Goal: Find specific page/section: Find specific page/section

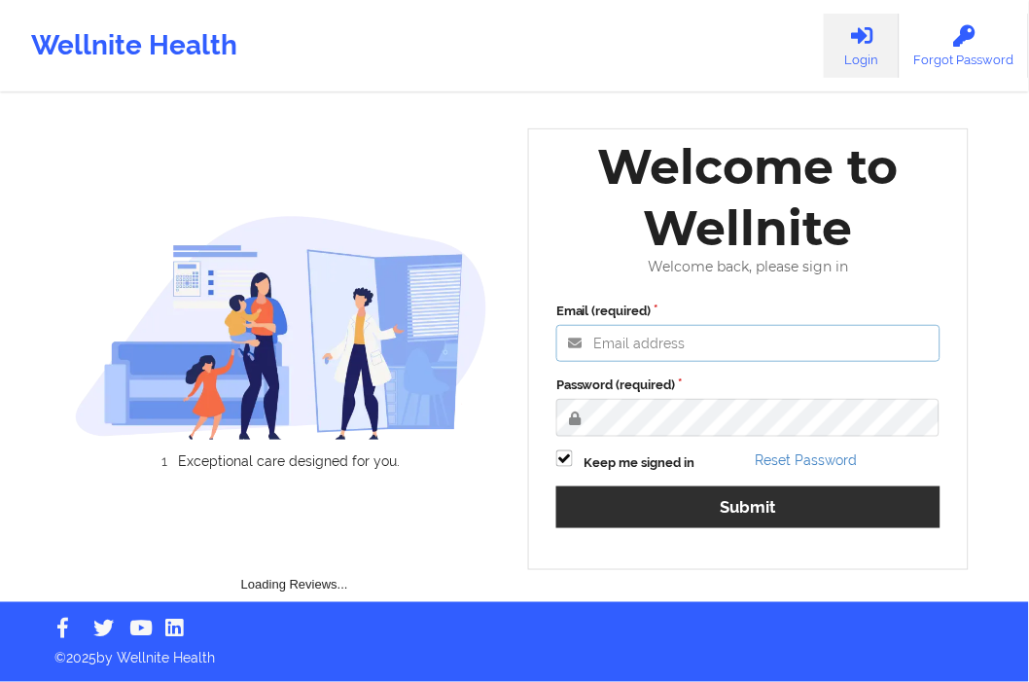
type input "[EMAIL_ADDRESS][DOMAIN_NAME]"
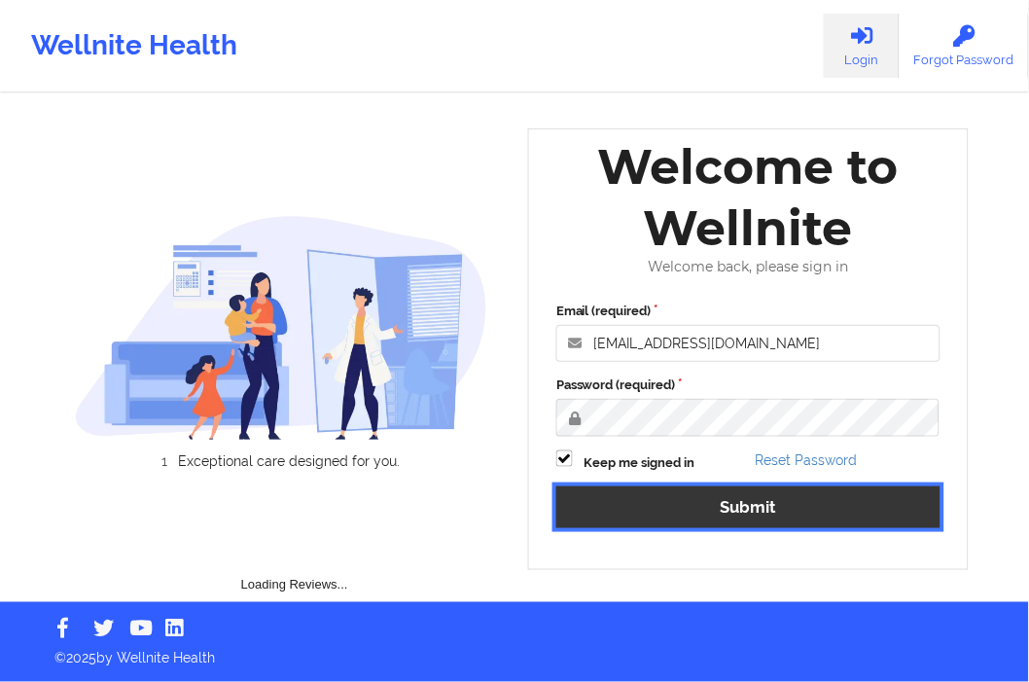
click at [660, 511] on button "Submit" at bounding box center [748, 507] width 384 height 42
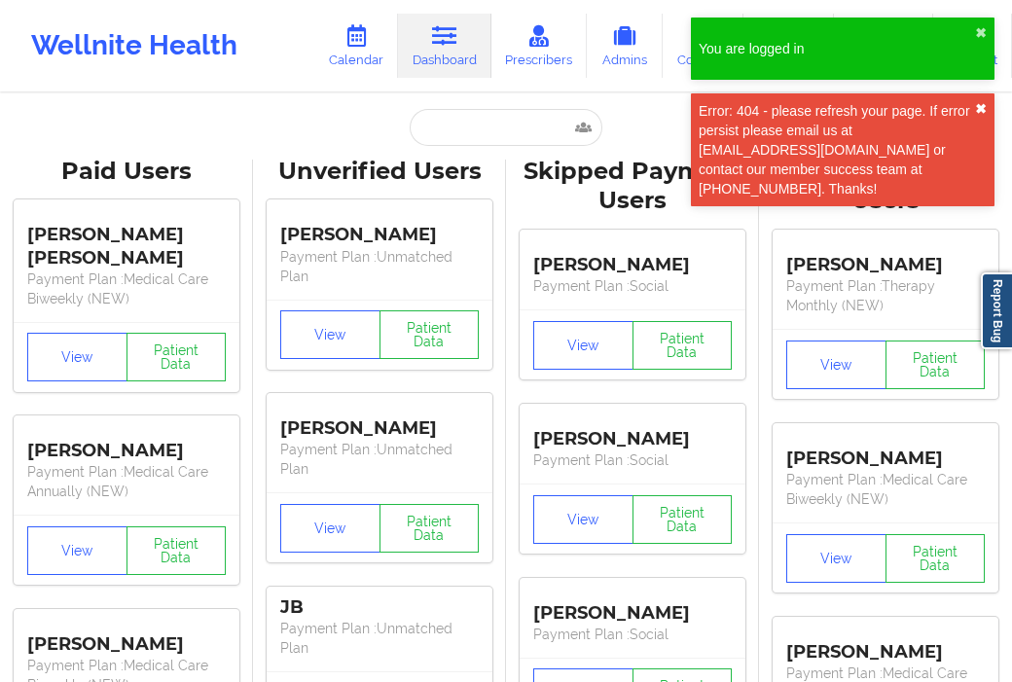
click at [976, 111] on button "✖︎" at bounding box center [981, 109] width 12 height 16
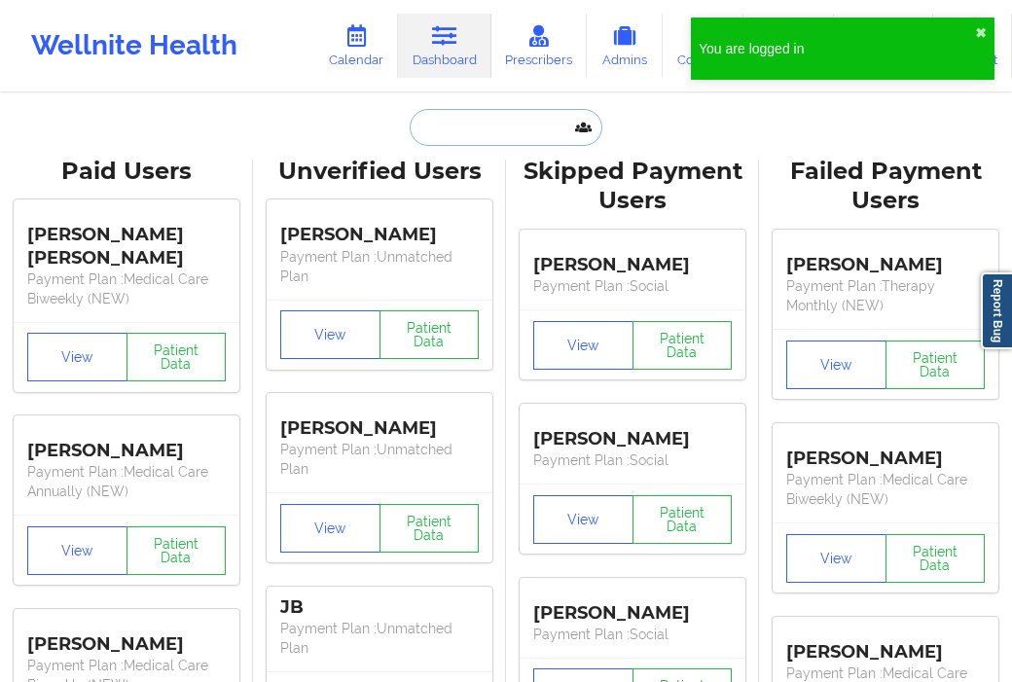
click at [477, 134] on input "text" at bounding box center [506, 127] width 193 height 37
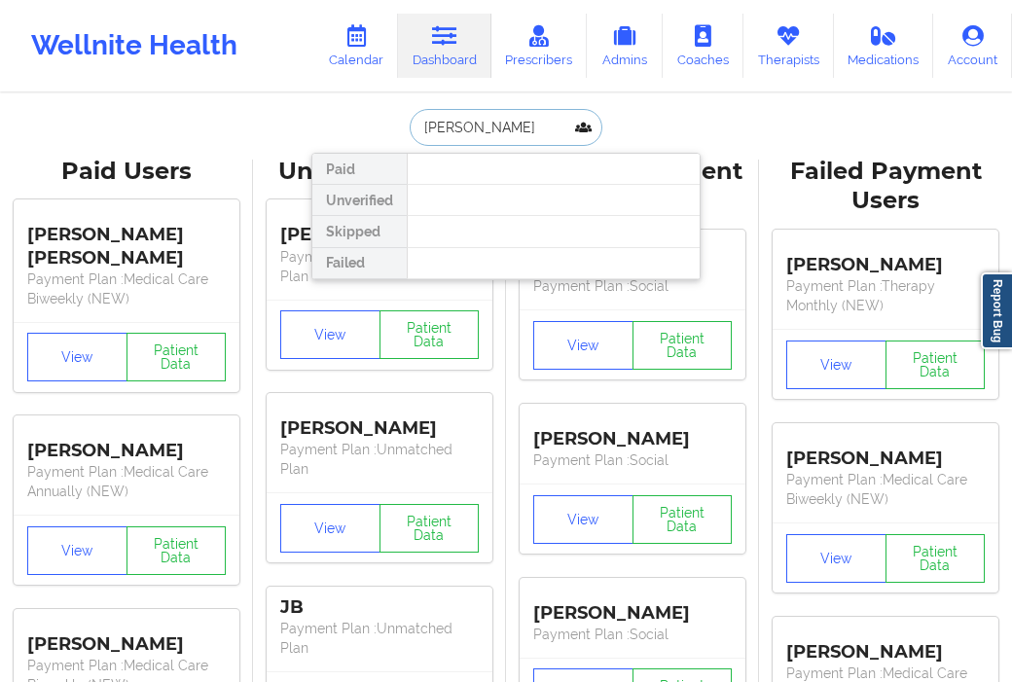
drag, startPoint x: 481, startPoint y: 126, endPoint x: 529, endPoint y: 130, distance: 48.8
click at [529, 130] on input "[PERSON_NAME]" at bounding box center [506, 127] width 193 height 37
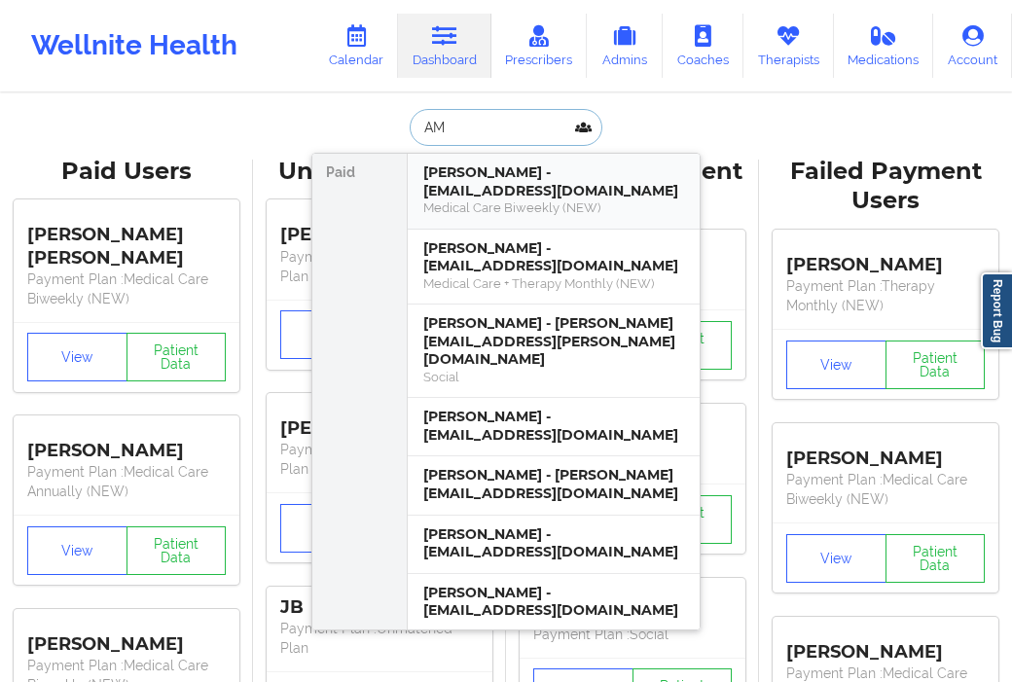
type input "A"
type input "DUENNE"
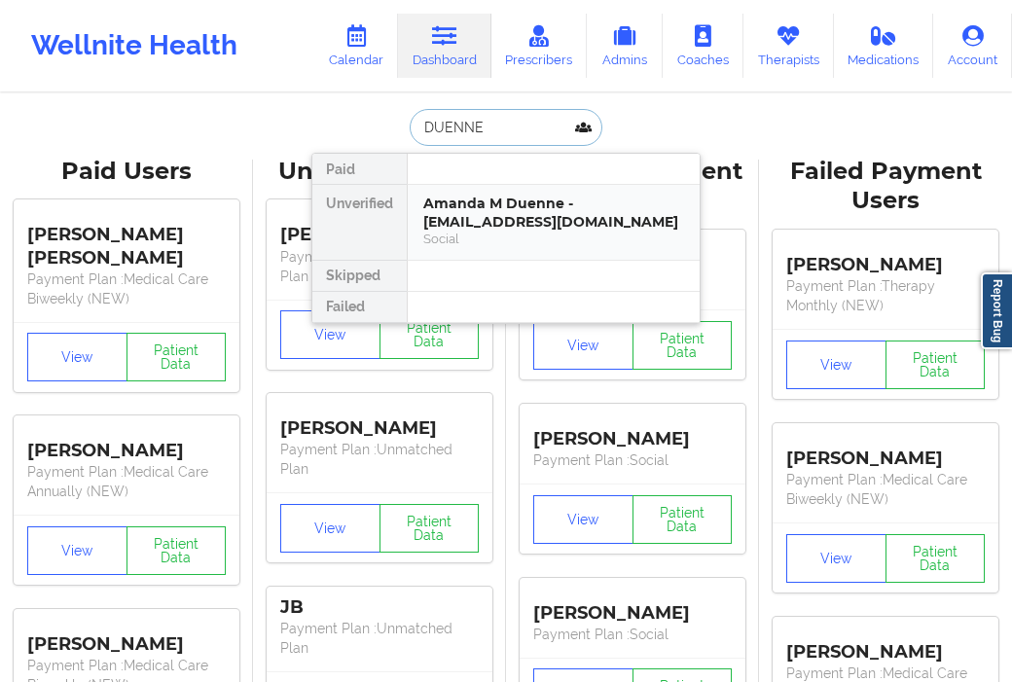
click at [511, 210] on div "Amanda M Duenne - [EMAIL_ADDRESS][DOMAIN_NAME]" at bounding box center [553, 213] width 261 height 36
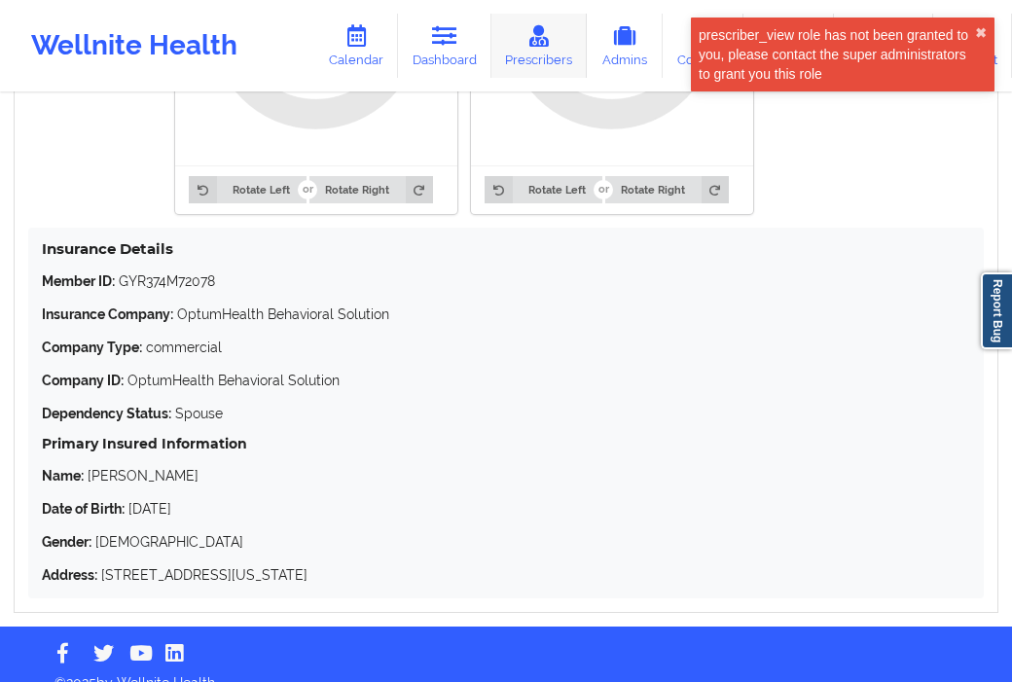
scroll to position [1735, 0]
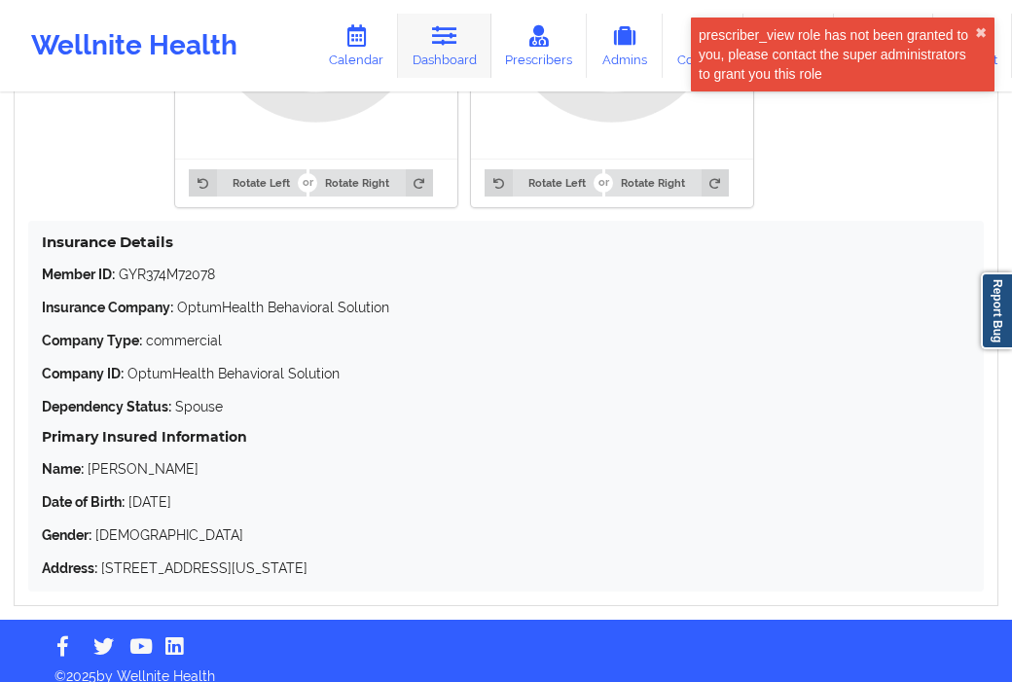
click at [435, 45] on icon at bounding box center [444, 35] width 25 height 21
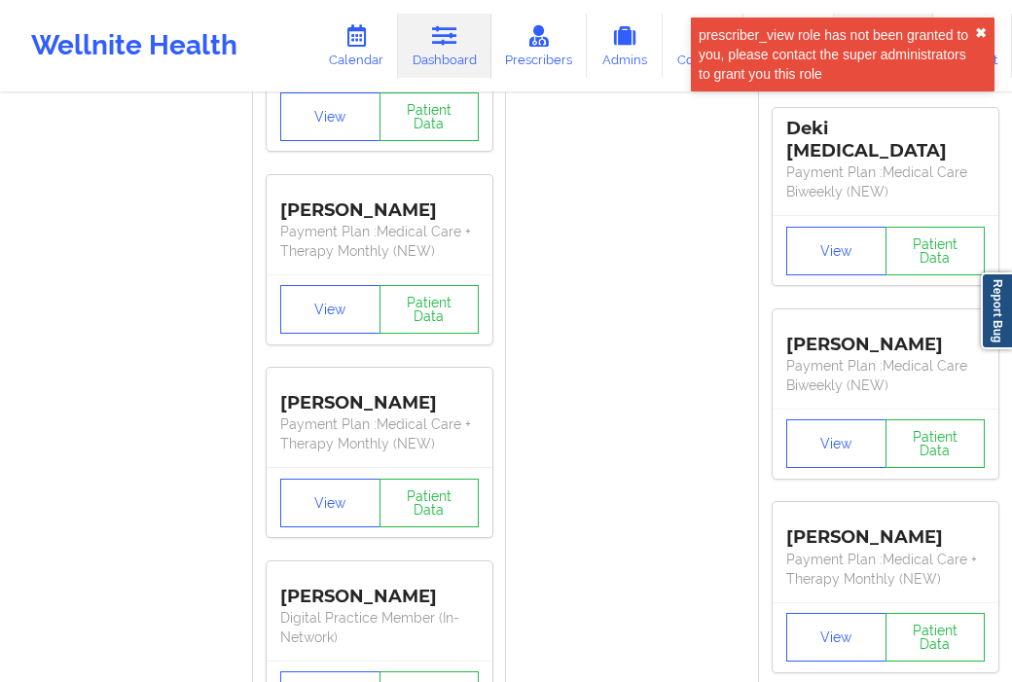
click at [984, 35] on button "✖︎" at bounding box center [981, 33] width 12 height 16
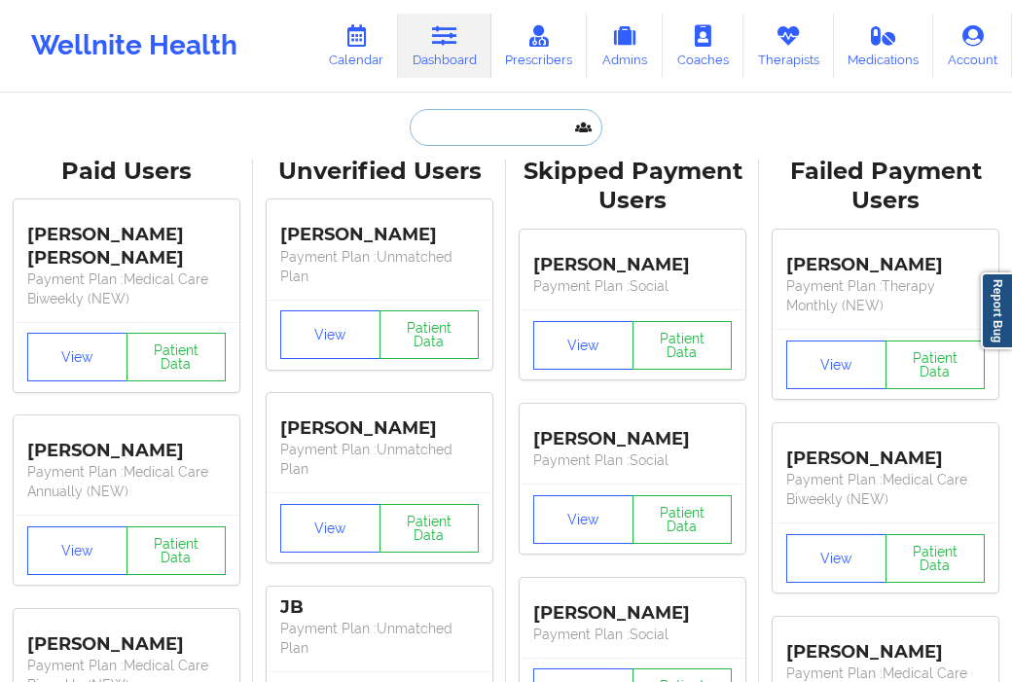
click at [445, 133] on input "text" at bounding box center [506, 127] width 193 height 37
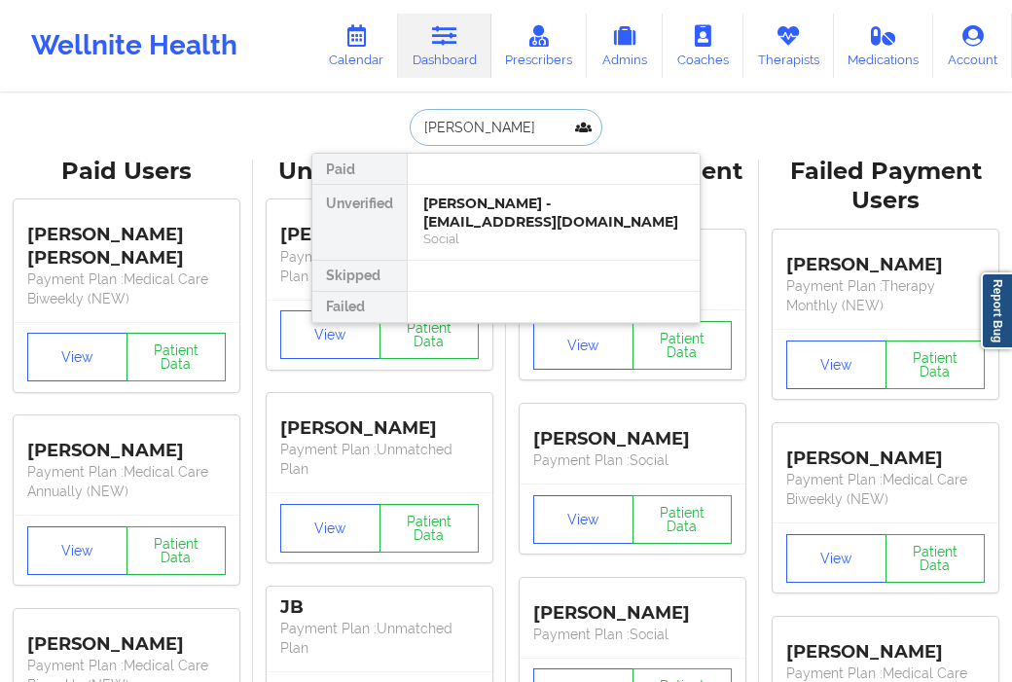
type input "[PERSON_NAME]"
drag, startPoint x: 520, startPoint y: 127, endPoint x: 338, endPoint y: 154, distance: 184.8
click at [338, 146] on div "[PERSON_NAME] Unverified [PERSON_NAME] - [PERSON_NAME][EMAIL_ADDRESS][DOMAIN_NA…" at bounding box center [505, 127] width 389 height 37
type input "[PERSON_NAME]"
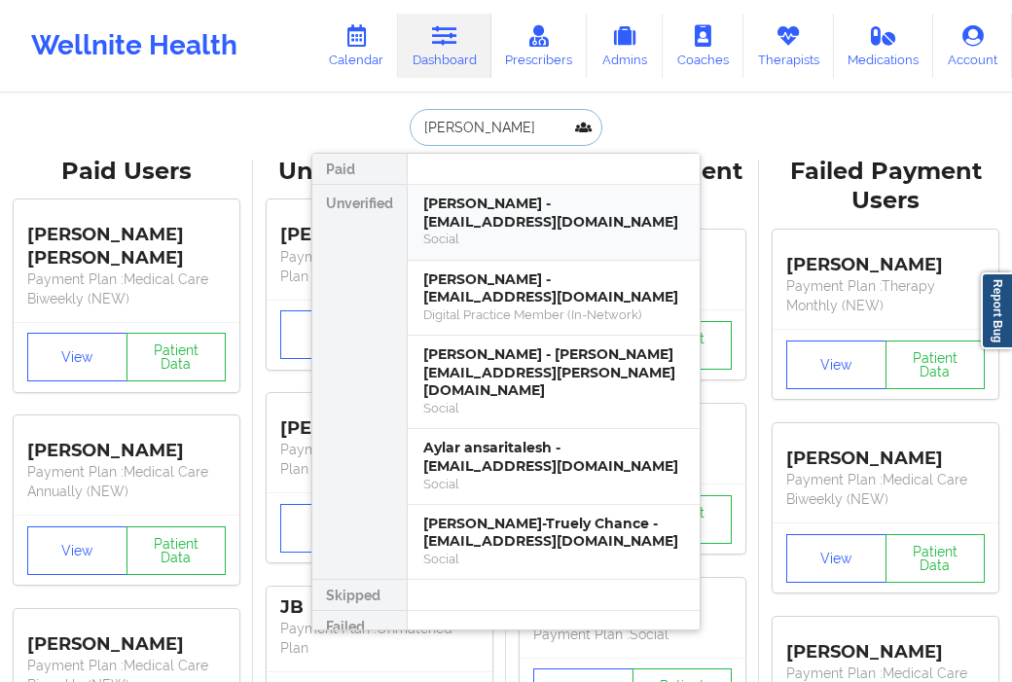
click at [461, 214] on div "[PERSON_NAME] - [EMAIL_ADDRESS][DOMAIN_NAME]" at bounding box center [553, 213] width 261 height 36
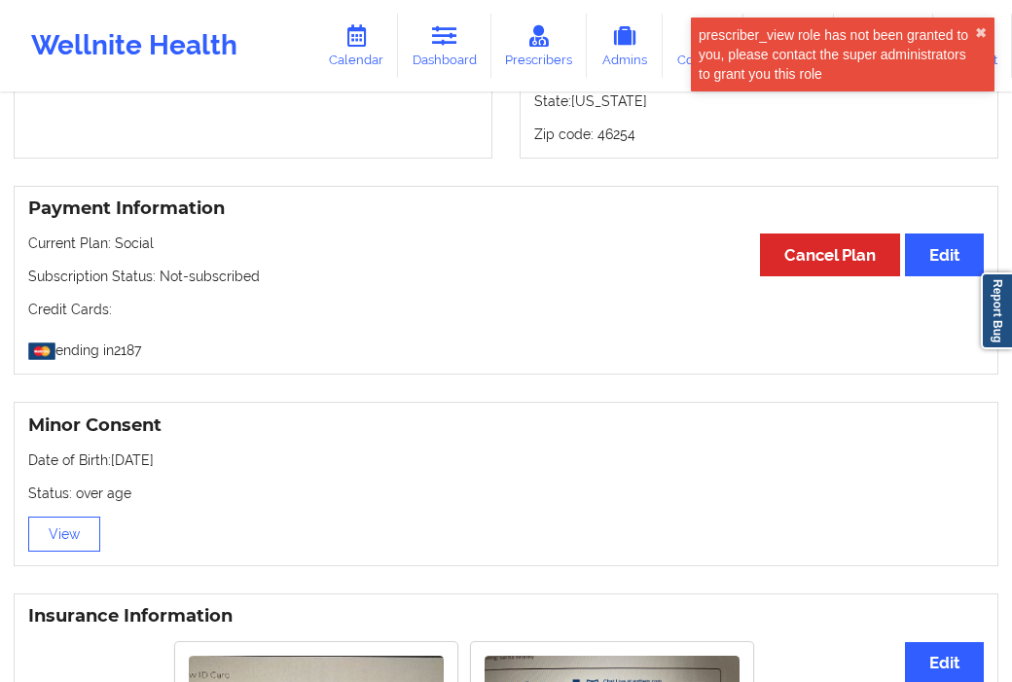
scroll to position [691, 0]
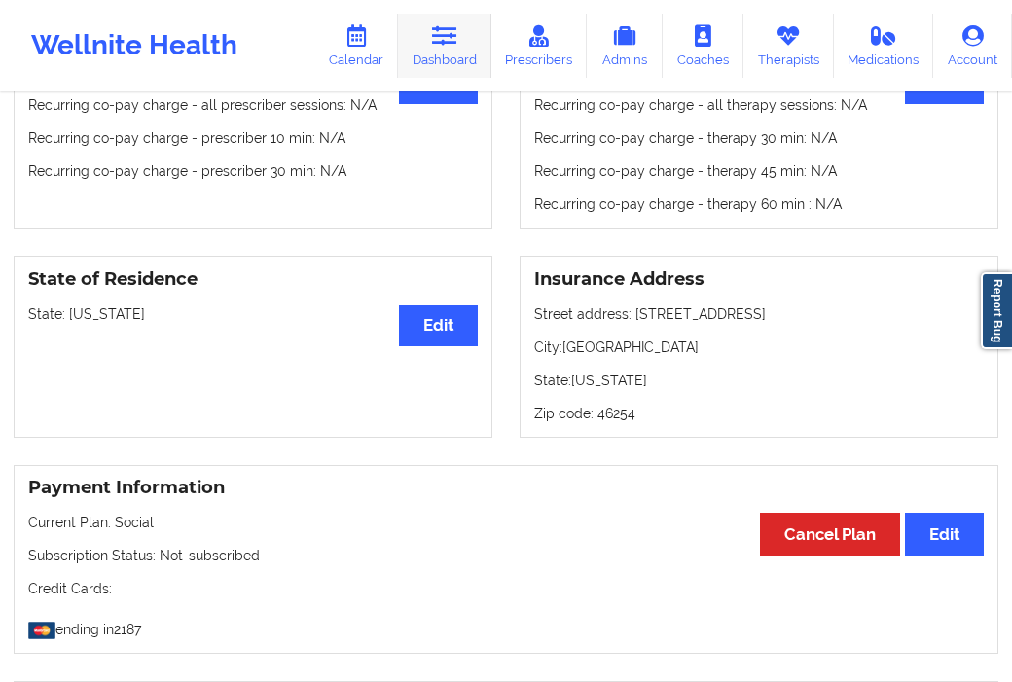
click at [436, 53] on link "Dashboard" at bounding box center [444, 46] width 93 height 64
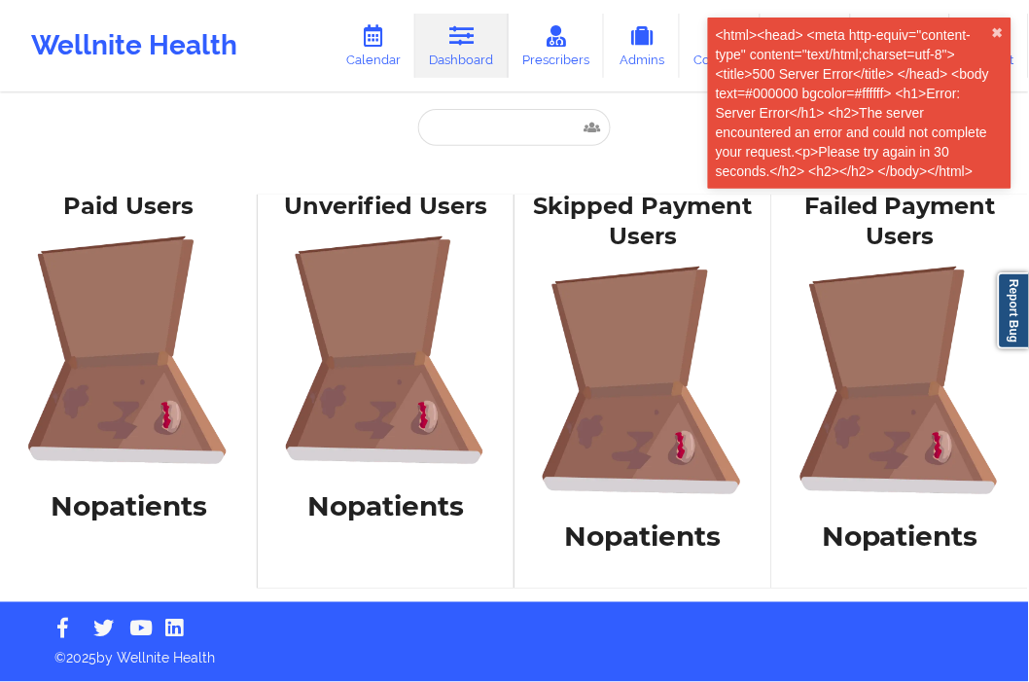
click at [990, 29] on div "<html><head> <meta http-equiv="content-type" content="text/html;charset=utf-8">…" at bounding box center [854, 103] width 276 height 156
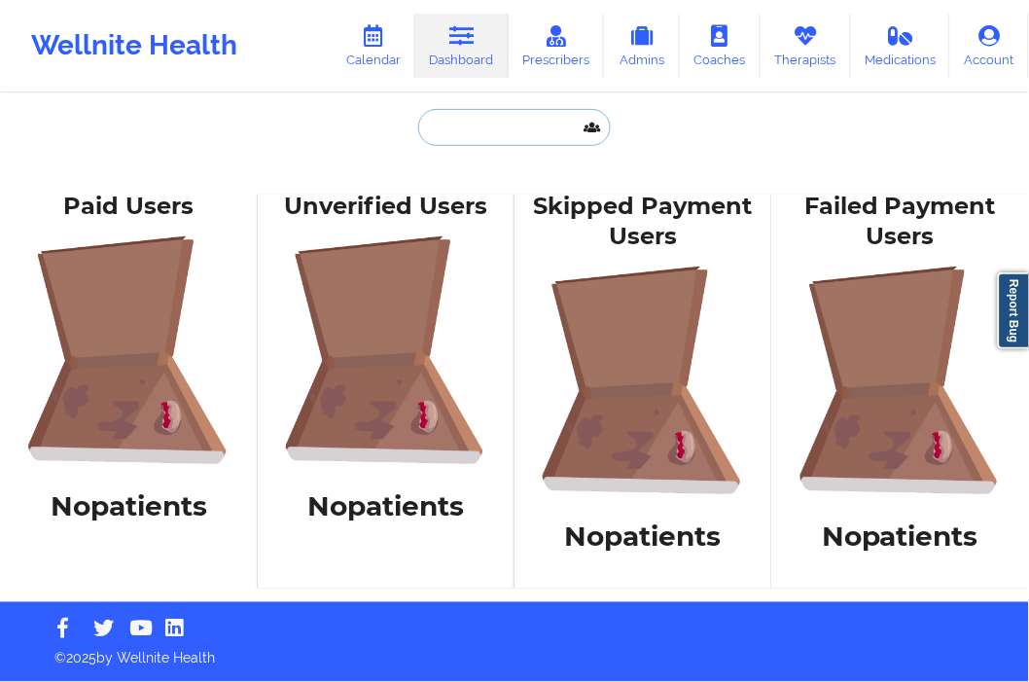
click at [502, 141] on input "text" at bounding box center [514, 127] width 193 height 37
